Goal: Information Seeking & Learning: Check status

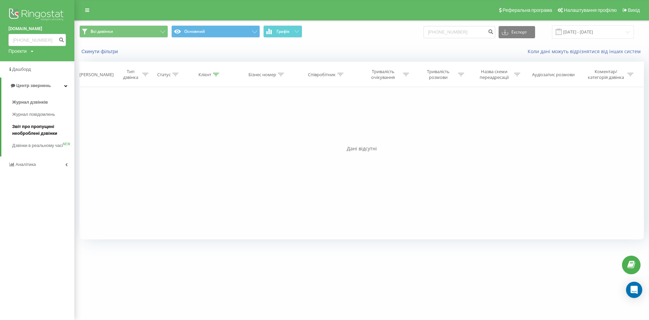
click at [25, 129] on span "Звіт про пропущені необроблені дзвінки" at bounding box center [41, 130] width 59 height 14
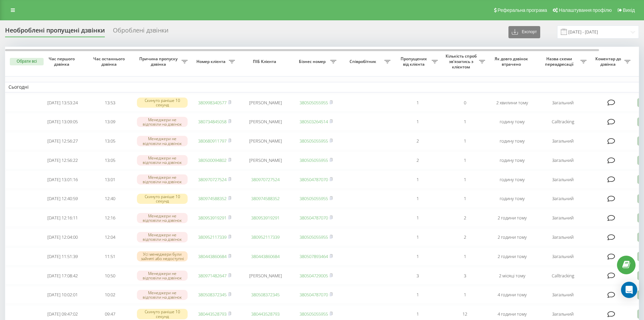
click at [26, 7] on div "Реферальна програма Налаштування профілю Вихід" at bounding box center [322, 10] width 644 height 20
click at [15, 11] on icon at bounding box center [13, 10] width 4 height 5
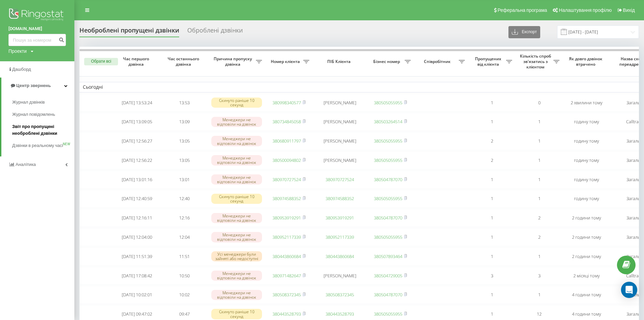
click at [24, 127] on span "Звіт про пропущені необроблені дзвінки" at bounding box center [41, 130] width 59 height 14
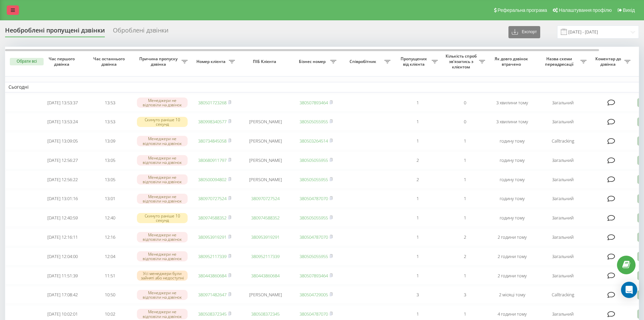
click at [11, 11] on icon at bounding box center [13, 10] width 4 height 5
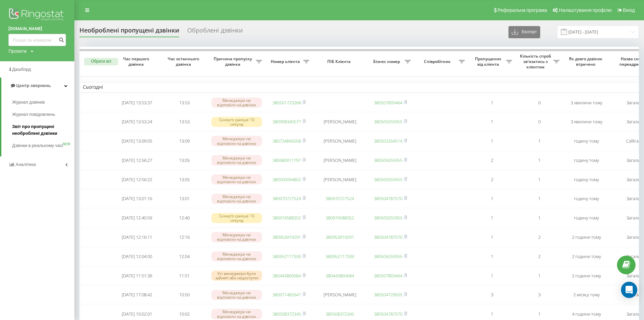
click at [46, 126] on span "Звіт про пропущені необроблені дзвінки" at bounding box center [41, 130] width 59 height 14
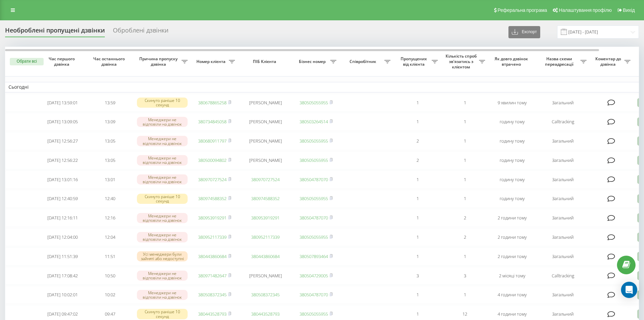
click at [19, 8] on div "Реферальна програма Налаштування профілю Вихід" at bounding box center [322, 10] width 644 height 20
click at [14, 13] on link at bounding box center [13, 9] width 12 height 9
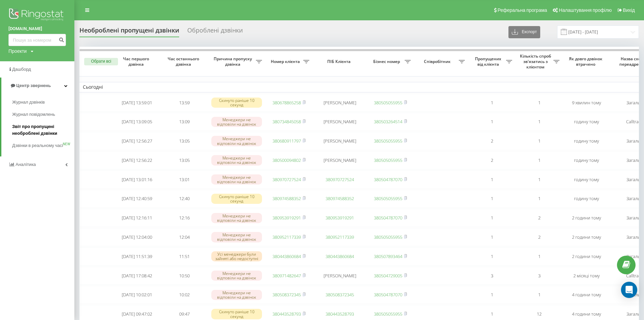
click at [25, 125] on span "Звіт про пропущені необроблені дзвінки" at bounding box center [41, 130] width 59 height 14
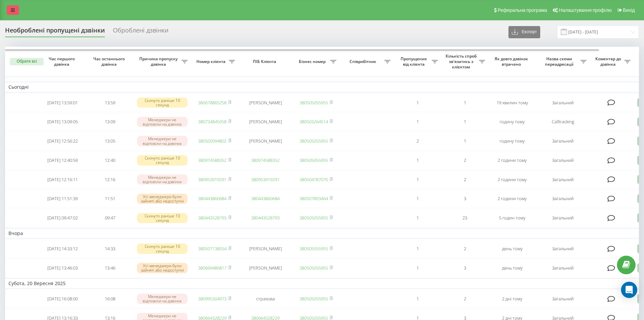
click at [10, 9] on link at bounding box center [13, 9] width 12 height 9
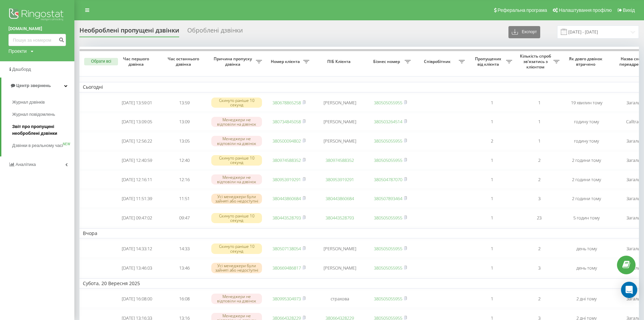
click at [34, 128] on span "Звіт про пропущені необроблені дзвінки" at bounding box center [41, 130] width 59 height 14
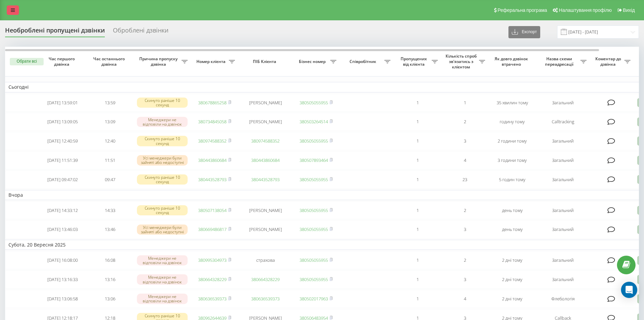
click at [11, 8] on icon at bounding box center [13, 10] width 4 height 5
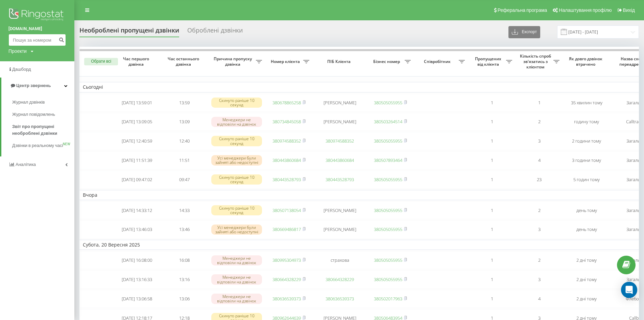
click at [31, 39] on input at bounding box center [36, 40] width 57 height 12
click at [30, 37] on input at bounding box center [36, 40] width 57 height 12
paste input "0509894351"
type input "0509894351"
click at [60, 37] on icon "submit" at bounding box center [62, 39] width 6 height 4
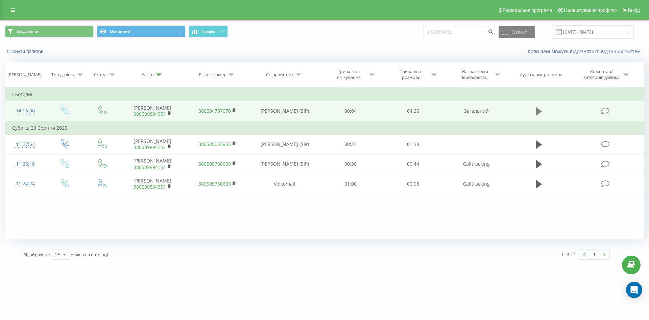
click at [539, 111] on icon at bounding box center [539, 111] width 6 height 8
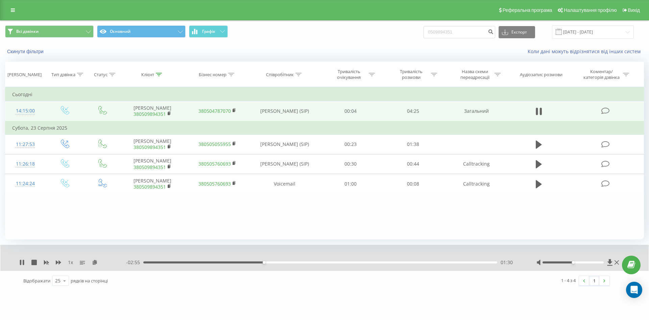
click at [271, 262] on div "01:30" at bounding box center [320, 262] width 354 height 2
click at [279, 260] on div "- 02:49 01:36 01:36" at bounding box center [323, 262] width 394 height 7
click at [280, 263] on div "01:37" at bounding box center [320, 262] width 354 height 2
click at [273, 262] on div "01:37" at bounding box center [320, 262] width 354 height 2
click at [313, 262] on div "02:04" at bounding box center [320, 262] width 354 height 2
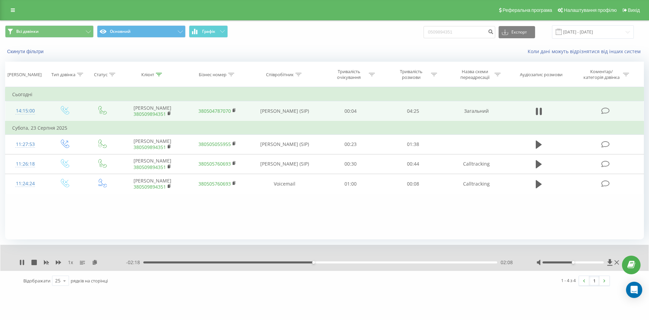
drag, startPoint x: 318, startPoint y: 262, endPoint x: 333, endPoint y: 261, distance: 15.3
click at [318, 262] on div "02:08" at bounding box center [320, 262] width 354 height 2
click at [169, 111] on icon at bounding box center [169, 112] width 2 height 3
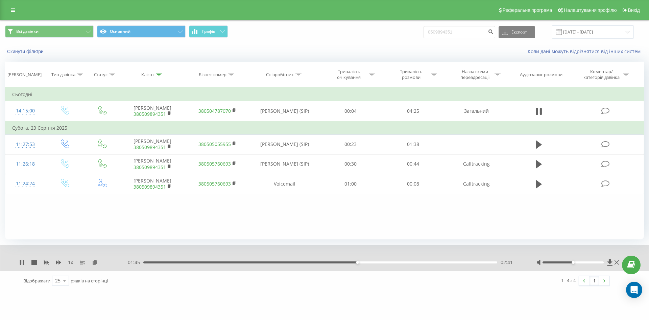
click at [366, 262] on div "02:41" at bounding box center [320, 262] width 354 height 2
click at [377, 261] on div "02:51" at bounding box center [320, 262] width 354 height 2
click at [404, 261] on div "03:16" at bounding box center [320, 262] width 354 height 2
click at [394, 261] on div "03:08" at bounding box center [320, 262] width 354 height 2
click at [346, 262] on div "04:00" at bounding box center [320, 262] width 354 height 2
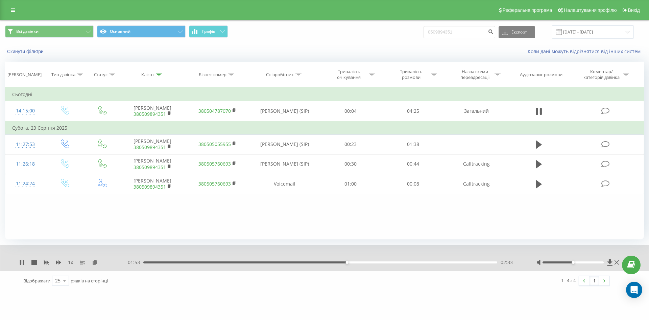
click at [334, 261] on div "- 01:53 02:33 02:33" at bounding box center [323, 262] width 394 height 7
click at [447, 262] on div "03:43" at bounding box center [320, 262] width 354 height 2
click at [451, 261] on div "03:49" at bounding box center [320, 262] width 354 height 2
click at [458, 262] on div "03:53" at bounding box center [320, 262] width 354 height 2
click at [465, 262] on div "03:58" at bounding box center [320, 262] width 354 height 2
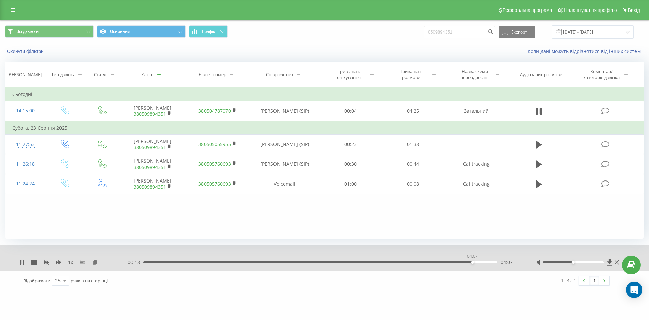
click at [472, 262] on div "04:07" at bounding box center [320, 262] width 354 height 2
click at [478, 262] on div "04:12" at bounding box center [320, 262] width 354 height 2
click at [476, 262] on div "04:14" at bounding box center [320, 262] width 354 height 2
click at [483, 262] on div "04:11" at bounding box center [320, 262] width 354 height 2
click at [22, 264] on icon at bounding box center [21, 261] width 5 height 5
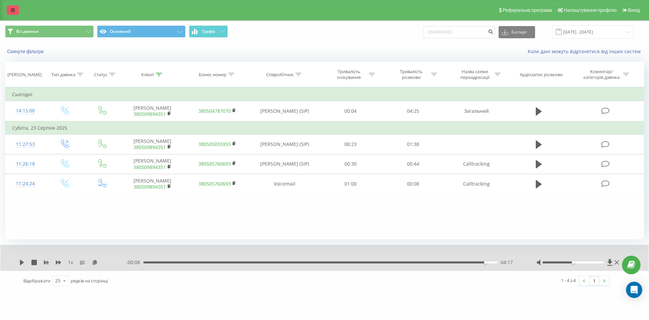
click at [11, 8] on link at bounding box center [13, 9] width 12 height 9
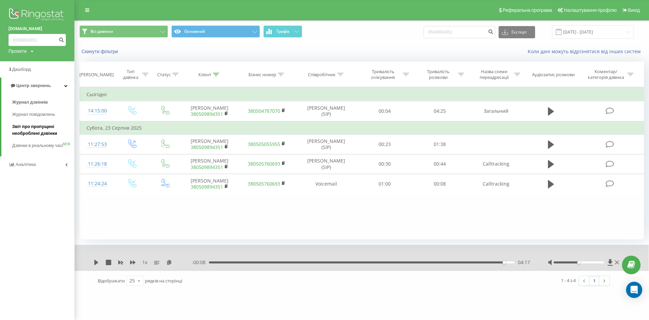
click at [25, 131] on span "Звіт про пропущені необроблені дзвінки" at bounding box center [41, 130] width 59 height 14
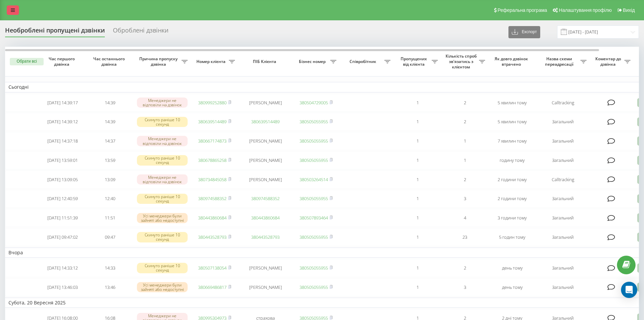
drag, startPoint x: 12, startPoint y: 5, endPoint x: 10, endPoint y: 8, distance: 3.7
click at [13, 5] on div "Реферальна програма Налаштування профілю Вихід" at bounding box center [322, 10] width 644 height 20
click at [10, 12] on link at bounding box center [13, 9] width 12 height 9
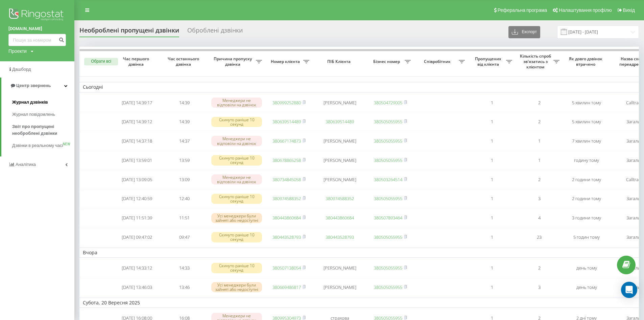
click at [30, 101] on span "Журнал дзвінків" at bounding box center [30, 102] width 36 height 7
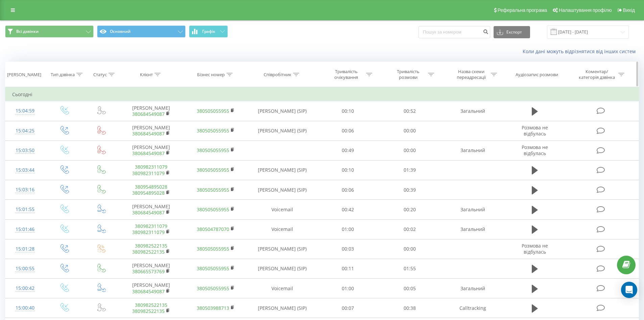
click at [296, 77] on div at bounding box center [296, 75] width 6 height 6
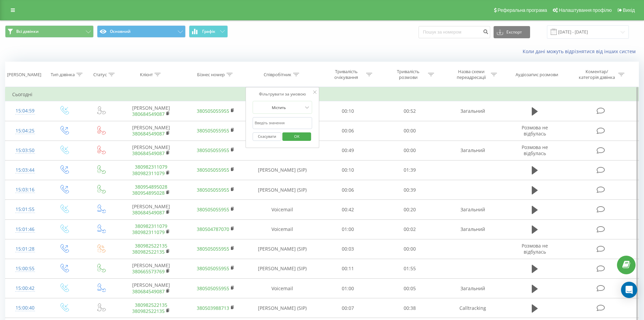
click at [287, 125] on input "text" at bounding box center [283, 123] width 60 height 12
type input "равлик"
click at [295, 138] on span "OK" at bounding box center [296, 136] width 19 height 10
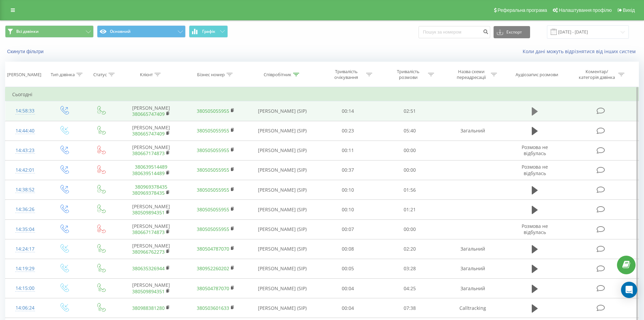
click at [537, 109] on icon at bounding box center [535, 111] width 6 height 9
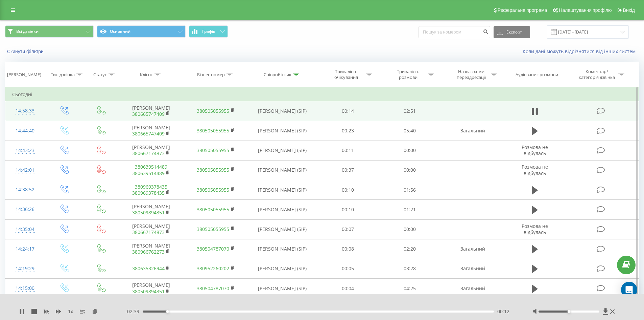
click at [145, 311] on div "00:12" at bounding box center [319, 311] width 352 height 2
click at [266, 311] on div "01:00" at bounding box center [319, 311] width 352 height 2
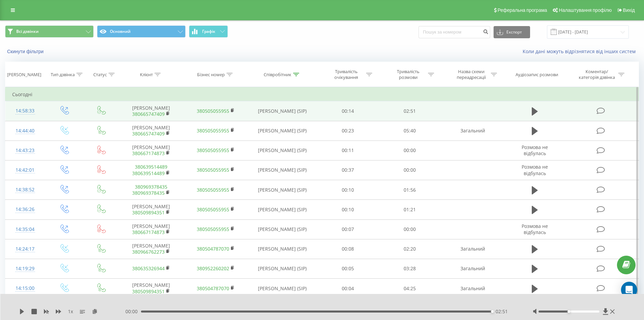
drag, startPoint x: 9, startPoint y: 12, endPoint x: 21, endPoint y: 28, distance: 19.5
click at [9, 12] on link at bounding box center [13, 9] width 12 height 9
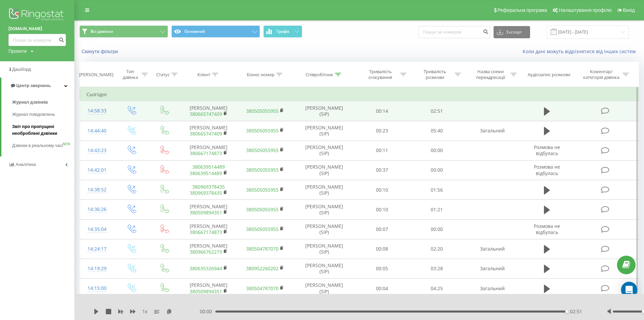
click at [40, 127] on span "Звіт про пропущені необроблені дзвінки" at bounding box center [41, 130] width 59 height 14
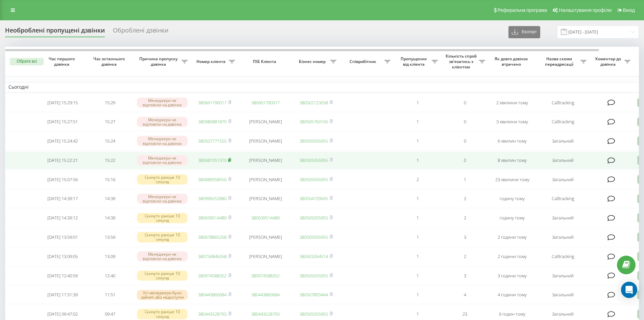
click at [231, 162] on icon at bounding box center [229, 160] width 3 height 4
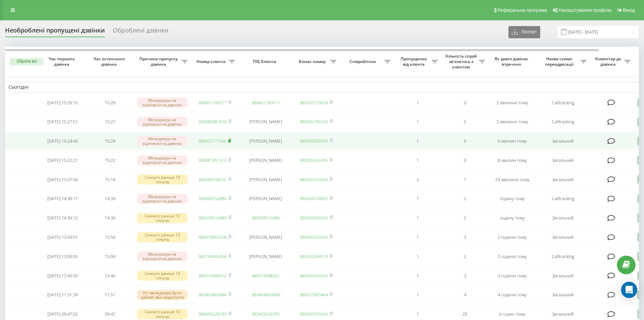
click at [231, 142] on icon at bounding box center [229, 140] width 3 height 4
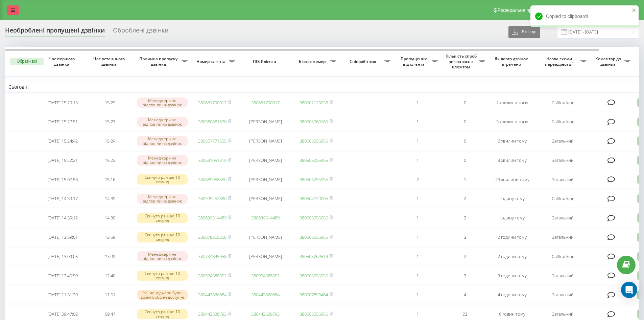
click at [15, 9] on icon at bounding box center [13, 10] width 4 height 5
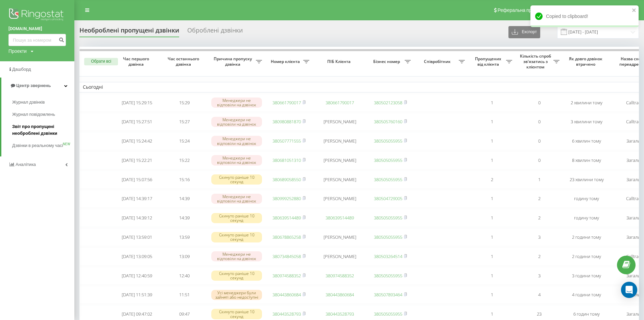
click at [27, 133] on span "Звіт про пропущені необроблені дзвінки" at bounding box center [41, 130] width 59 height 14
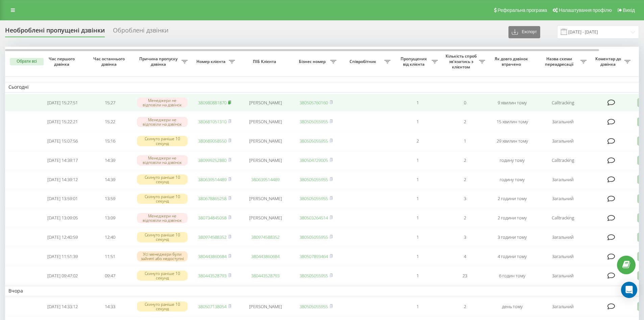
click at [231, 101] on icon at bounding box center [229, 102] width 3 height 4
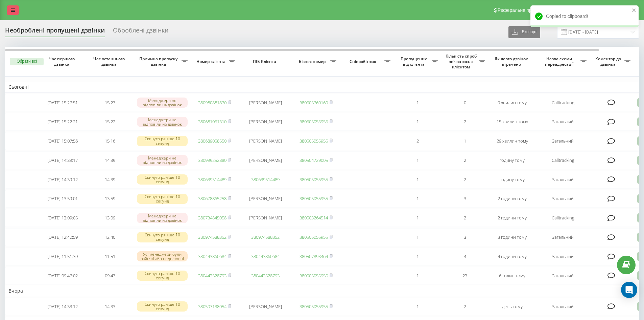
click at [17, 9] on link at bounding box center [13, 9] width 12 height 9
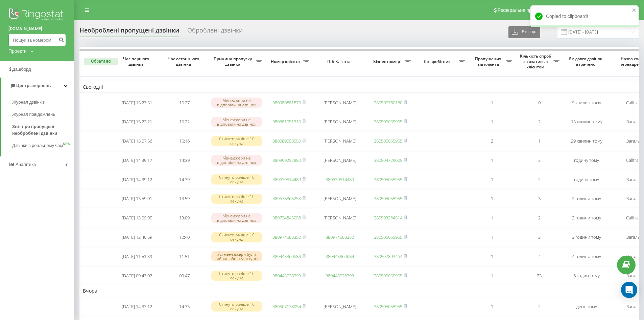
click at [23, 42] on input at bounding box center [36, 40] width 57 height 12
paste input "380980881870"
type input "380980881870"
click at [58, 39] on button "submit" at bounding box center [61, 40] width 9 height 12
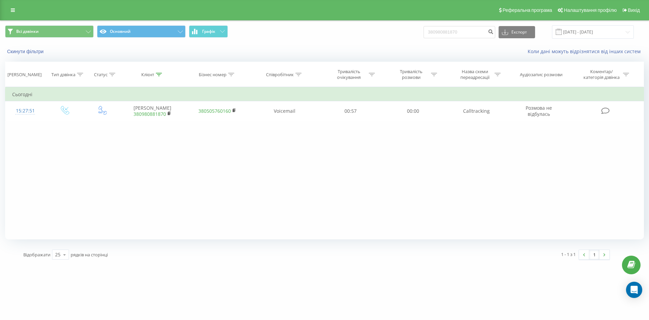
drag, startPoint x: 17, startPoint y: 9, endPoint x: 14, endPoint y: 14, distance: 5.7
click at [17, 9] on link at bounding box center [13, 9] width 12 height 9
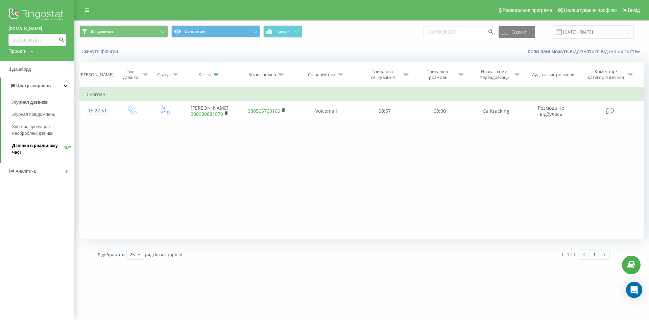
click at [27, 146] on span "Дзвінки в реальному часі" at bounding box center [37, 149] width 51 height 14
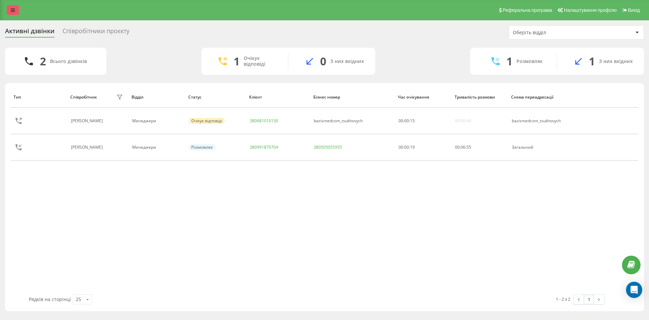
click at [11, 8] on icon at bounding box center [13, 10] width 4 height 5
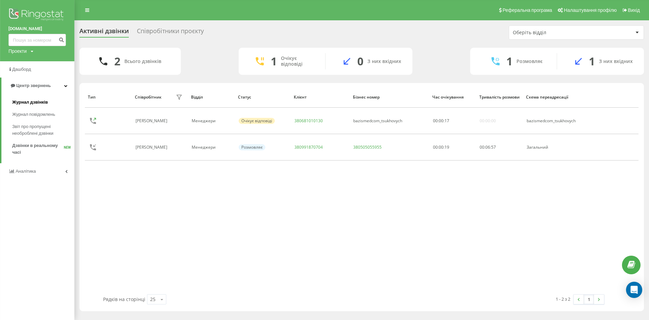
click at [34, 101] on span "Журнал дзвінків" at bounding box center [30, 102] width 36 height 7
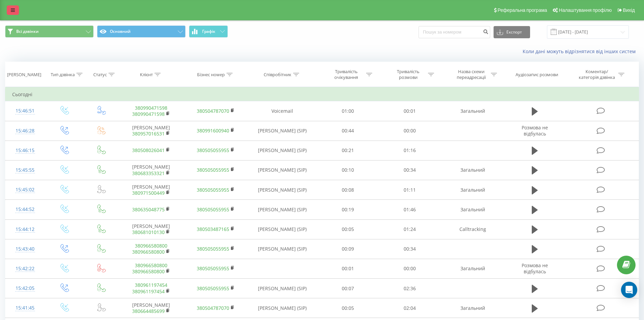
click at [11, 13] on link at bounding box center [13, 9] width 12 height 9
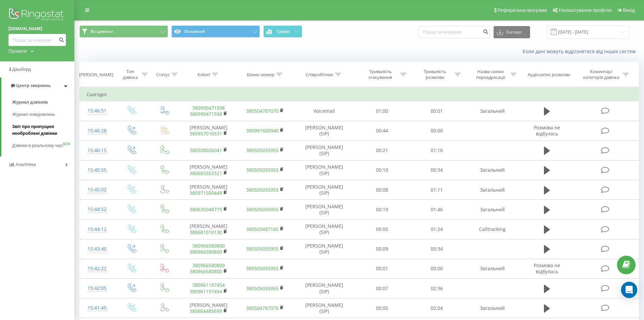
click at [44, 130] on span "Звіт про пропущені необроблені дзвінки" at bounding box center [41, 130] width 59 height 14
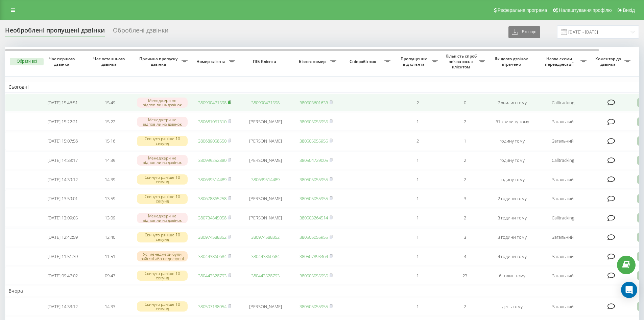
click at [230, 103] on rect at bounding box center [229, 102] width 2 height 3
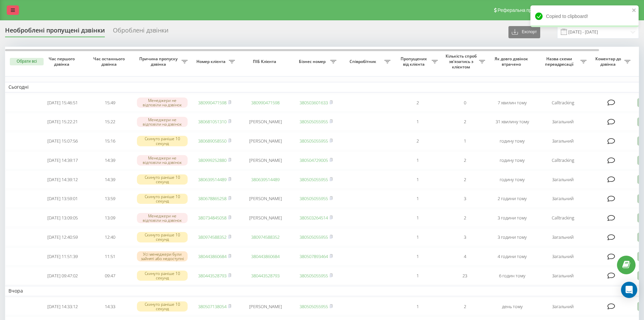
click at [14, 11] on icon at bounding box center [13, 10] width 4 height 5
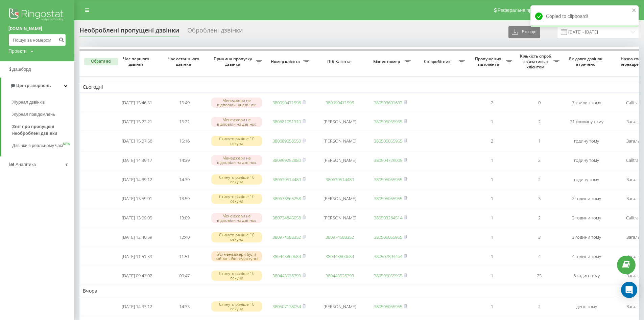
click at [26, 42] on input at bounding box center [36, 40] width 57 height 12
paste input "380990471598"
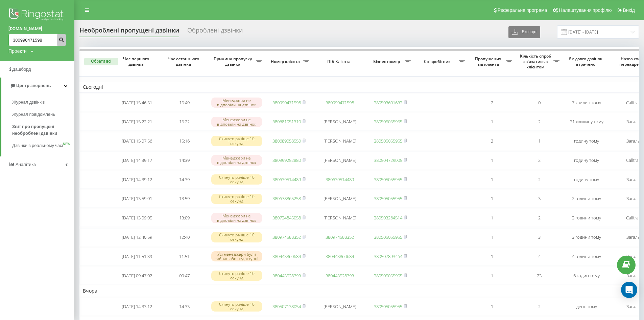
type input "380990471598"
click at [61, 40] on icon "submit" at bounding box center [62, 39] width 6 height 4
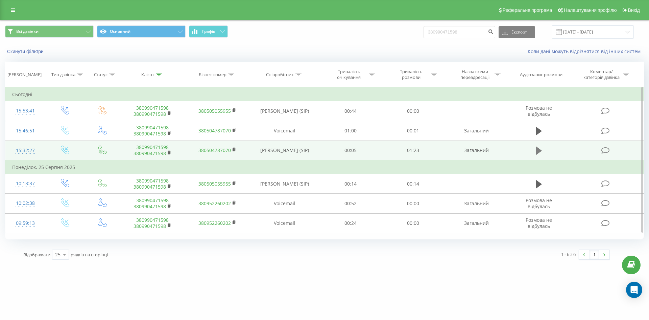
click at [539, 149] on icon at bounding box center [539, 150] width 6 height 8
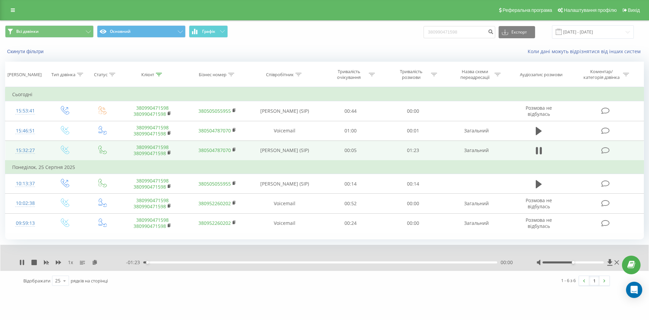
click at [157, 263] on div "00:00" at bounding box center [320, 262] width 354 height 2
drag, startPoint x: 22, startPoint y: 261, endPoint x: 82, endPoint y: 255, distance: 60.1
click at [22, 261] on icon at bounding box center [21, 261] width 5 height 5
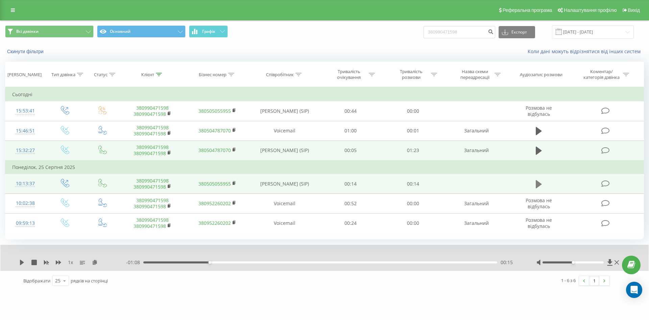
click at [540, 185] on icon at bounding box center [539, 184] width 6 height 8
click at [470, 31] on input "380990471598" at bounding box center [460, 32] width 72 height 12
drag, startPoint x: 468, startPoint y: 30, endPoint x: 372, endPoint y: 28, distance: 96.4
click at [372, 28] on div "Всі дзвінки Основний Графік 380990471598 Експорт .csv .xls .xlsx [DATE] - [DATE]" at bounding box center [324, 31] width 639 height 13
paste input "75204573"
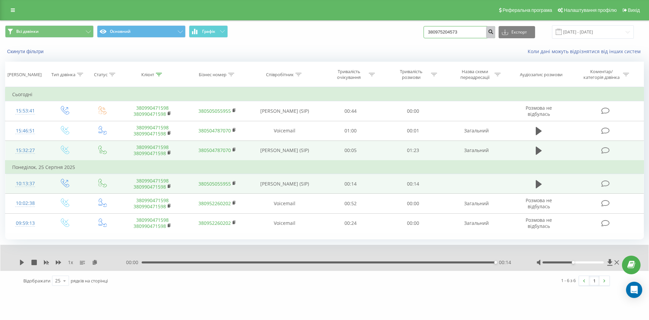
type input "380975204573"
click at [494, 32] on icon "submit" at bounding box center [491, 31] width 6 height 4
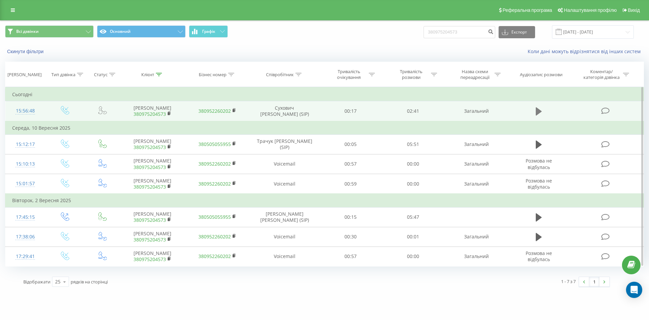
click at [538, 113] on icon at bounding box center [539, 111] width 6 height 8
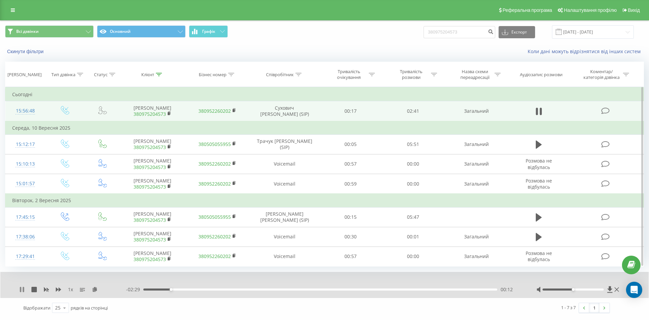
click at [22, 289] on icon at bounding box center [21, 288] width 5 height 5
drag, startPoint x: 12, startPoint y: 10, endPoint x: 5, endPoint y: 41, distance: 31.9
click at [12, 10] on icon at bounding box center [13, 10] width 4 height 5
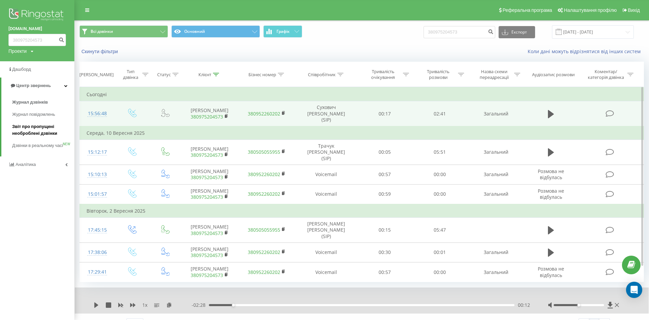
click at [30, 128] on span "Звіт про пропущені необроблені дзвінки" at bounding box center [41, 130] width 59 height 14
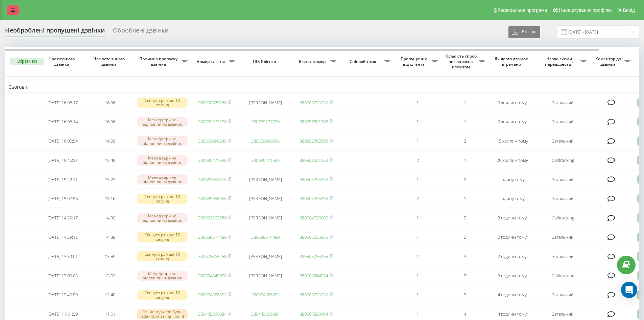
click at [8, 7] on link at bounding box center [13, 9] width 12 height 9
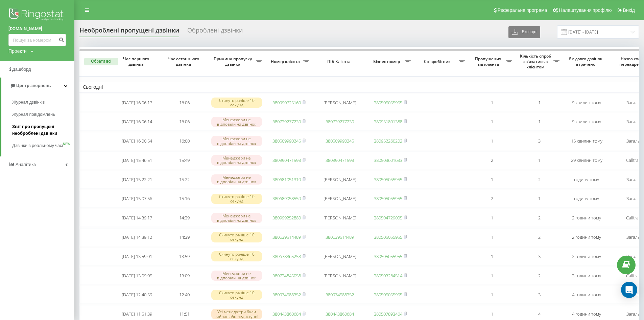
click at [31, 130] on span "Звіт про пропущені необроблені дзвінки" at bounding box center [41, 130] width 59 height 14
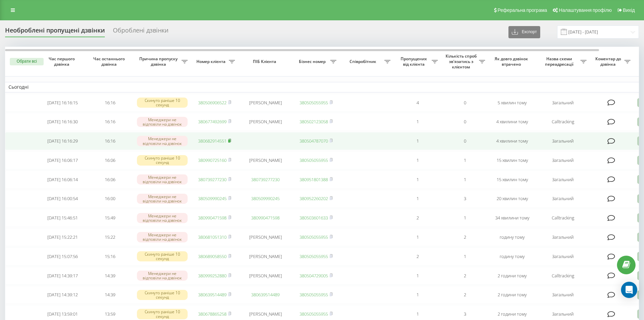
click at [230, 142] on rect at bounding box center [229, 140] width 2 height 3
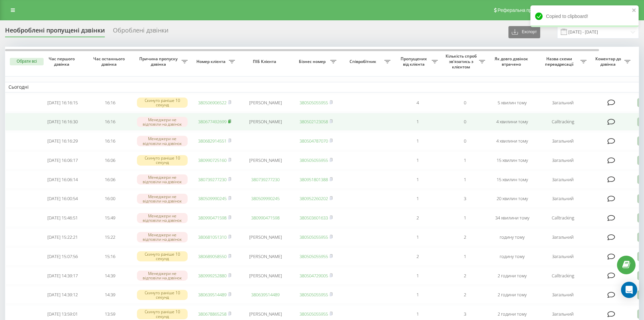
click at [230, 122] on rect at bounding box center [229, 121] width 2 height 3
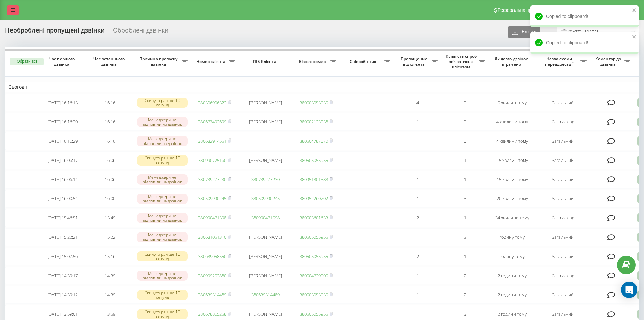
click at [13, 8] on icon at bounding box center [13, 10] width 4 height 5
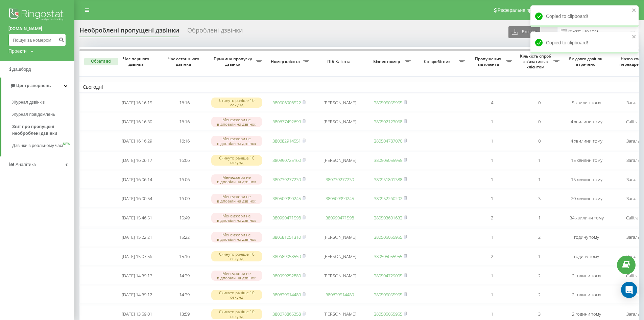
click at [20, 38] on input at bounding box center [36, 40] width 57 height 12
paste input "0997306569"
type input "0997306569"
click at [62, 41] on icon "submit" at bounding box center [62, 39] width 6 height 4
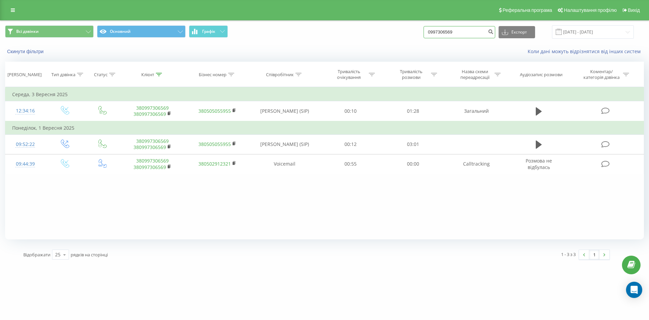
drag, startPoint x: 473, startPoint y: 34, endPoint x: 404, endPoint y: 35, distance: 69.3
click at [404, 35] on div "Всі дзвінки Основний Графік 0997306569 Експорт .csv .xls .xlsx [DATE] - [DATE]" at bounding box center [324, 31] width 639 height 13
paste input "688886120"
type input "0688886120"
click at [494, 33] on icon "submit" at bounding box center [491, 31] width 6 height 4
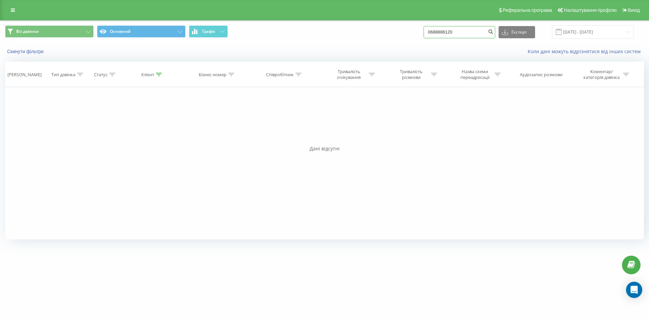
drag, startPoint x: 473, startPoint y: 29, endPoint x: 391, endPoint y: 35, distance: 82.3
click at [391, 34] on div "Всі дзвінки Основний Графік 0688886120 Експорт .csv .xls .xlsx [DATE] - [DATE]" at bounding box center [324, 31] width 639 height 13
paste input "73463409"
type input "0673463409"
click at [494, 32] on icon "submit" at bounding box center [491, 31] width 6 height 4
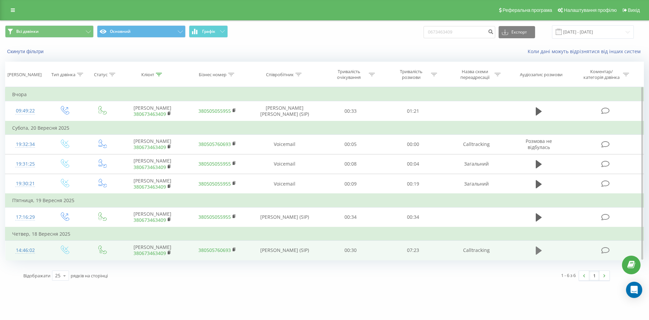
click at [539, 251] on icon at bounding box center [539, 250] width 6 height 8
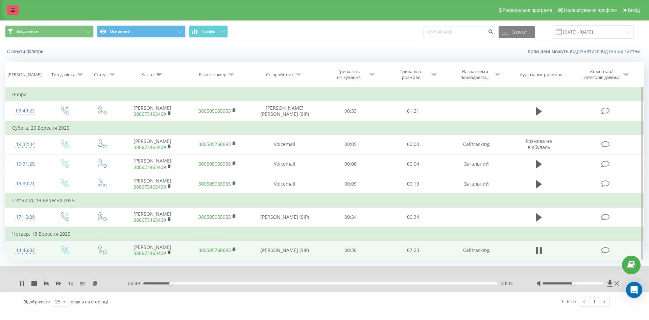
click at [14, 13] on link at bounding box center [13, 9] width 12 height 9
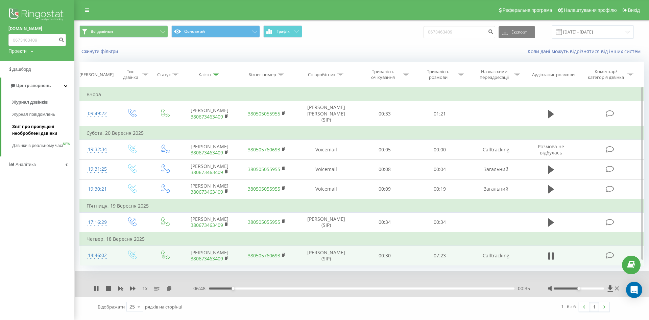
click at [45, 128] on span "Звіт про пропущені необроблені дзвінки" at bounding box center [41, 130] width 59 height 14
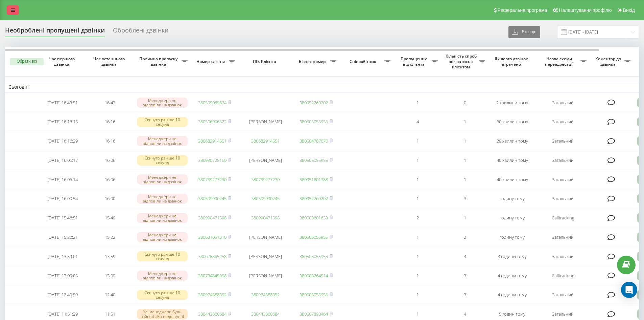
click at [9, 13] on link at bounding box center [13, 9] width 12 height 9
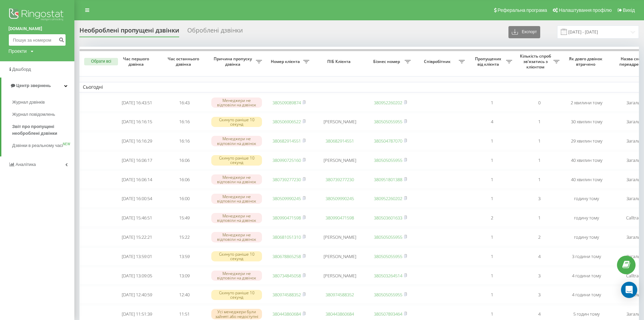
click at [38, 41] on input at bounding box center [36, 40] width 57 height 12
paste input "0992020990"
type input "0992020990"
click at [63, 41] on icon "submit" at bounding box center [62, 39] width 6 height 4
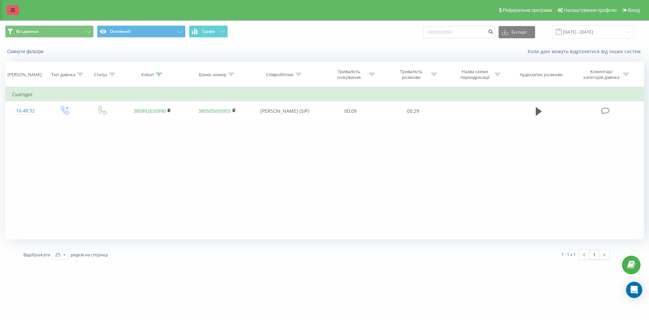
click at [10, 6] on link at bounding box center [13, 9] width 12 height 9
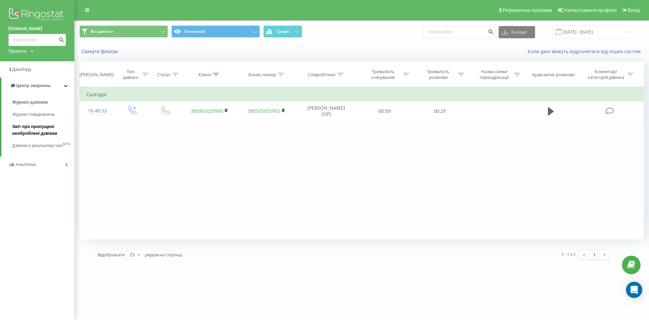
click at [37, 131] on span "Звіт про пропущені необроблені дзвінки" at bounding box center [41, 130] width 59 height 14
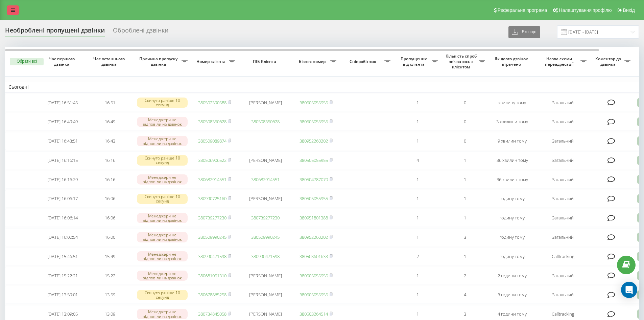
click at [13, 13] on link at bounding box center [13, 9] width 12 height 9
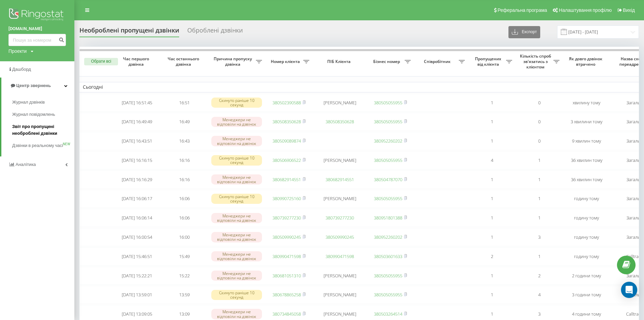
click at [44, 134] on span "Звіт про пропущені необроблені дзвінки" at bounding box center [41, 130] width 59 height 14
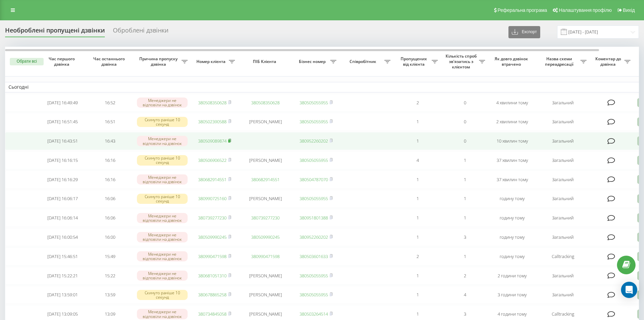
click at [231, 142] on icon at bounding box center [229, 140] width 3 height 4
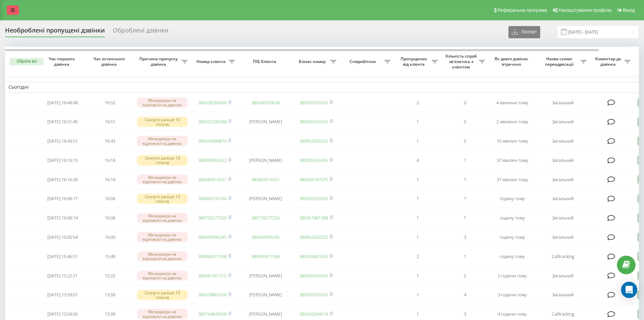
click at [10, 10] on link at bounding box center [13, 9] width 12 height 9
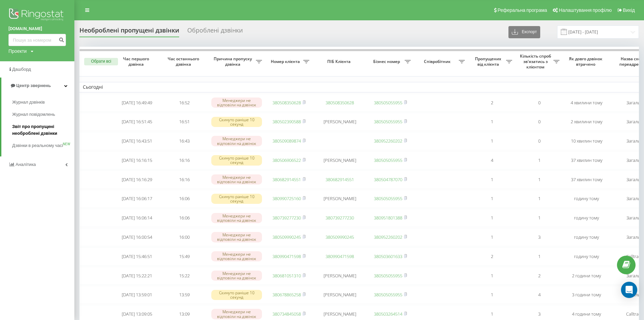
click at [37, 134] on span "Звіт про пропущені необроблені дзвінки" at bounding box center [41, 130] width 59 height 14
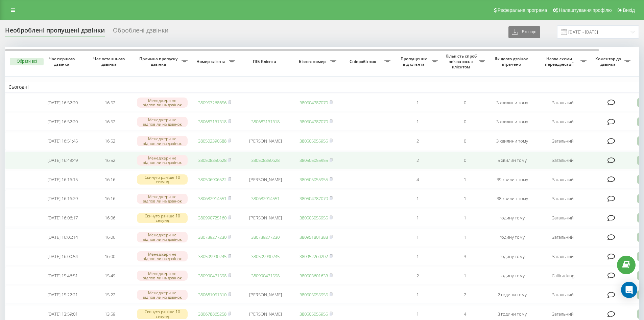
click at [232, 164] on td "380508350628" at bounding box center [214, 160] width 47 height 18
click at [230, 162] on rect at bounding box center [229, 160] width 2 height 3
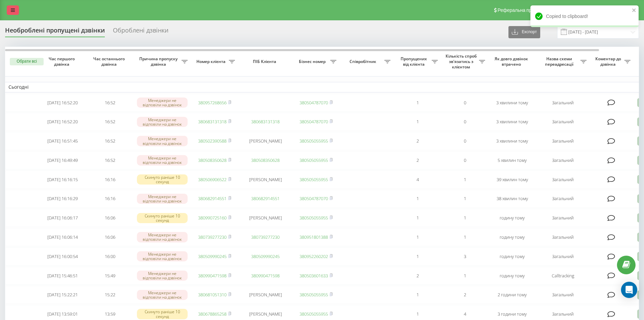
click at [10, 10] on link at bounding box center [13, 9] width 12 height 9
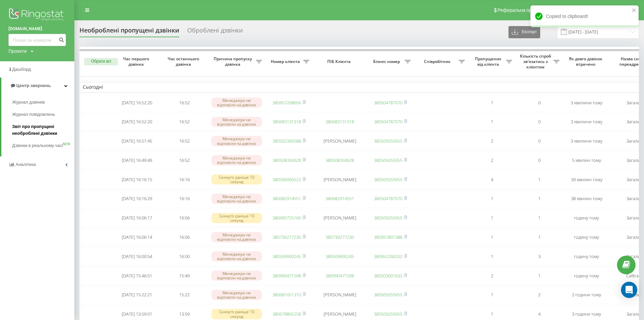
click at [46, 133] on span "Звіт про пропущені необроблені дзвінки" at bounding box center [41, 130] width 59 height 14
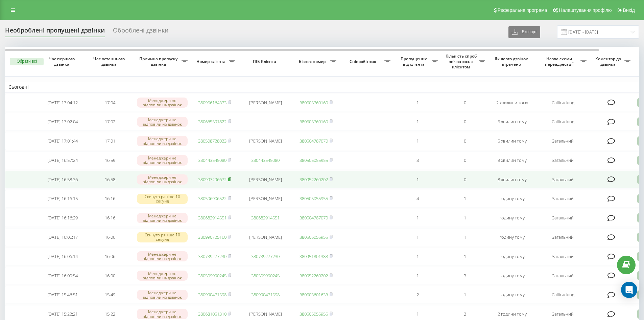
click at [231, 180] on icon at bounding box center [230, 178] width 2 height 3
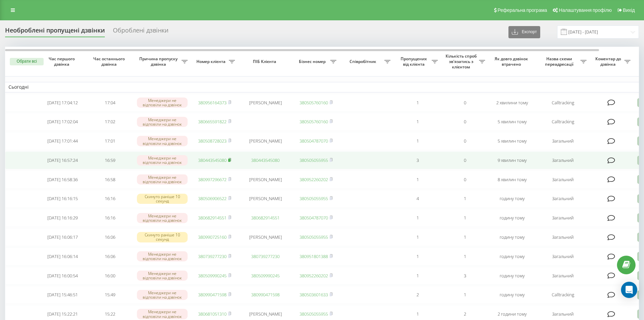
click at [230, 162] on rect at bounding box center [229, 160] width 2 height 3
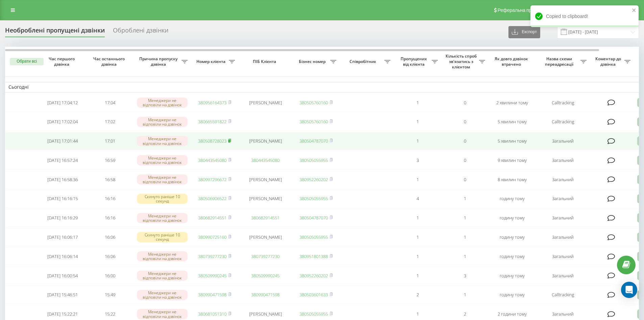
click at [231, 142] on icon at bounding box center [229, 140] width 3 height 4
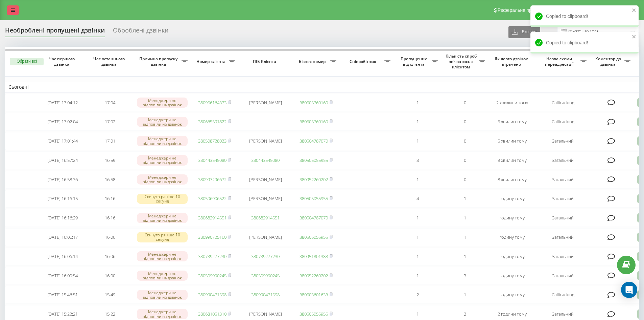
click at [11, 11] on icon at bounding box center [13, 10] width 4 height 5
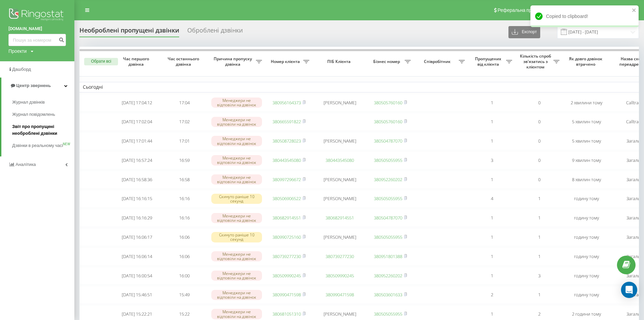
click at [32, 131] on span "Звіт про пропущені необроблені дзвінки" at bounding box center [41, 130] width 59 height 14
